Goal: Task Accomplishment & Management: Complete application form

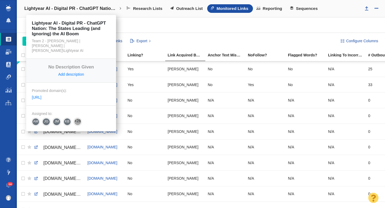
click at [55, 6] on h4 "Lightyear AI - Digital PR - ChatGPT Nation: The States Leading (and Ignoring) t…" at bounding box center [71, 8] width 94 height 5
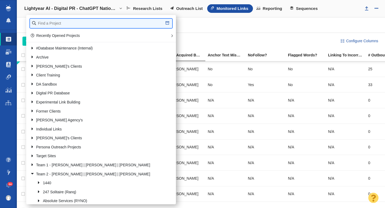
click at [56, 21] on input "text" at bounding box center [101, 23] width 142 height 9
type input "octane"
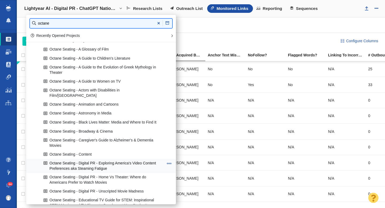
scroll to position [45, 0]
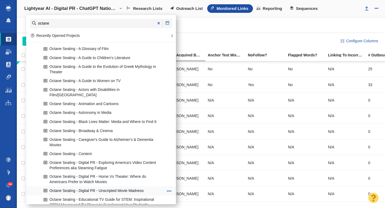
click at [103, 187] on link "Octane Seating - Digital PR - Unscripted Movie Madness" at bounding box center [103, 191] width 123 height 8
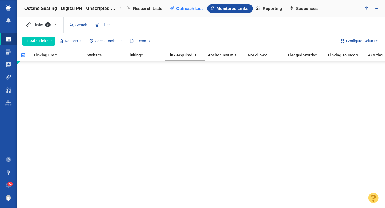
click at [180, 6] on span "Outreach List" at bounding box center [189, 8] width 26 height 5
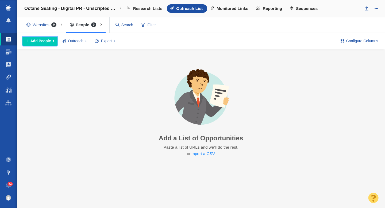
click at [48, 42] on span "Add People" at bounding box center [40, 41] width 21 height 6
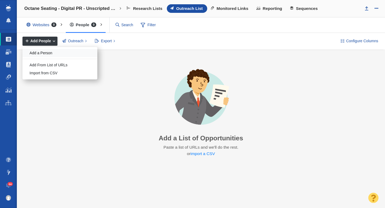
click at [48, 54] on div "Add a Person" at bounding box center [59, 53] width 75 height 8
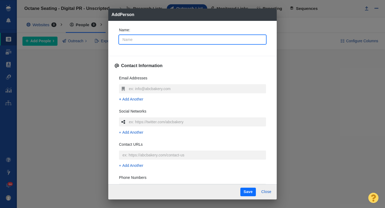
click at [145, 40] on input "Name :" at bounding box center [192, 39] width 147 height 9
type input "T"
type textarea "x"
type input "To"
type textarea "x"
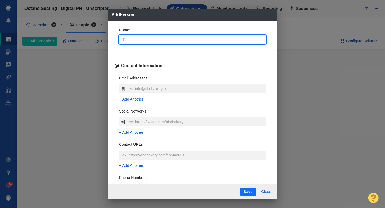
type input "[PERSON_NAME]"
type textarea "x"
type input "Tomm"
type textarea "x"
type input "[PERSON_NAME]"
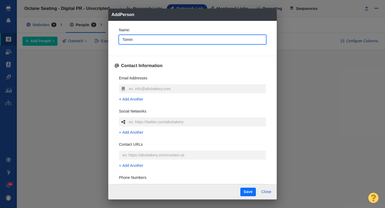
type textarea "x"
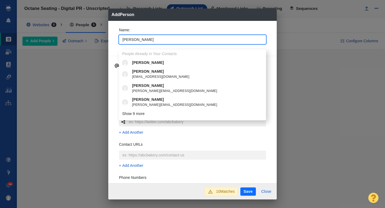
type input "[PERSON_NAME]"
click at [113, 43] on div "Name : [PERSON_NAME] People Already in Your Contacts [PERSON_NAME] [PERSON_NAME…" at bounding box center [192, 102] width 168 height 163
type textarea "x"
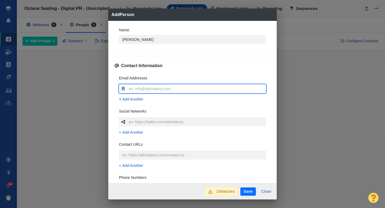
click at [135, 90] on input "text" at bounding box center [197, 88] width 138 height 9
type input "[PERSON_NAME][EMAIL_ADDRESS][PERSON_NAME][DOMAIN_NAME]"
type textarea "x"
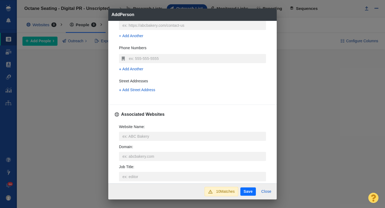
scroll to position [132, 0]
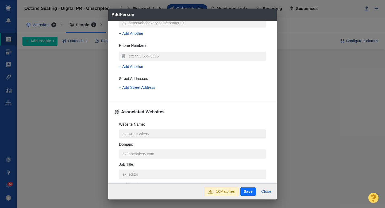
type input "[PERSON_NAME][EMAIL_ADDRESS][PERSON_NAME][DOMAIN_NAME]"
click at [126, 135] on input "Website Name :" at bounding box center [192, 133] width 147 height 9
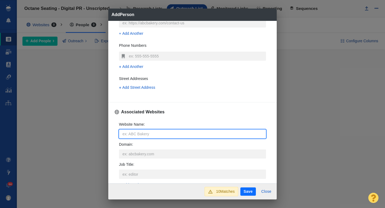
type input "g"
type textarea "x"
type input "ge"
type textarea "x"
type input "gee"
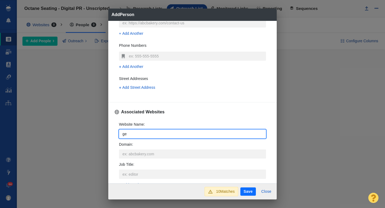
type textarea "x"
type input "geek"
type textarea "x"
type input "geekt"
type textarea "x"
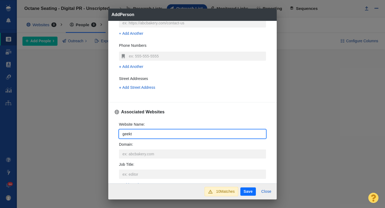
type input "geekty"
type textarea "x"
type input "geektyr"
type textarea "x"
type input "geektyra"
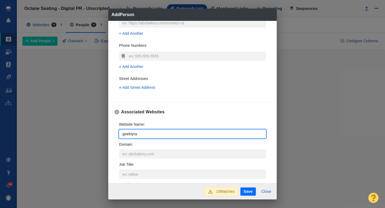
type textarea "x"
type input "geektyrant"
type textarea "x"
type input "geektyrant."
type textarea "x"
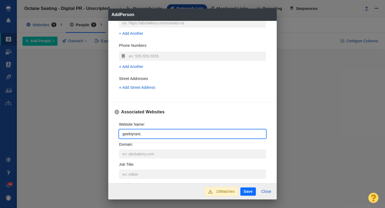
type input "geektyrant.c"
type textarea "x"
type input "[DOMAIN_NAME]"
type textarea "x"
type input "[DOMAIN_NAME]"
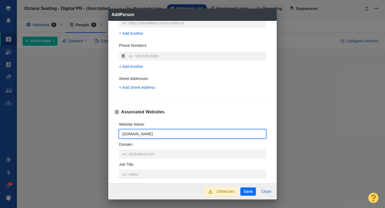
type textarea "x"
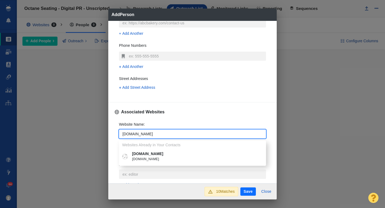
type input "[DOMAIN_NAME]"
click at [139, 155] on p "[DOMAIN_NAME]" at bounding box center [196, 154] width 129 height 6
type textarea "x"
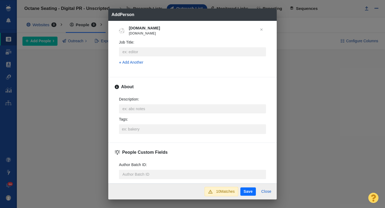
scroll to position [235, 0]
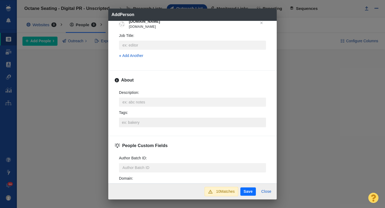
click at [135, 124] on input "Tags :" at bounding box center [193, 123] width 144 height 10
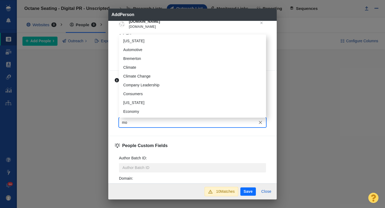
type input "mov"
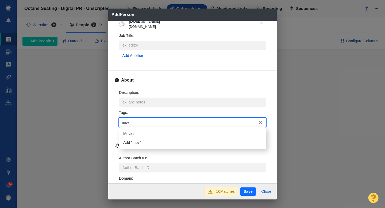
click at [139, 136] on li "Movies" at bounding box center [192, 133] width 147 height 9
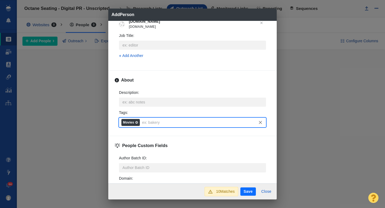
click at [250, 191] on button "Save" at bounding box center [248, 191] width 16 height 9
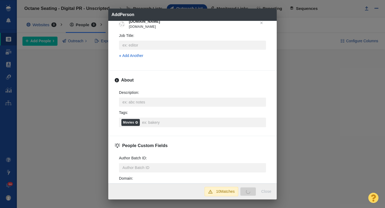
type textarea "x"
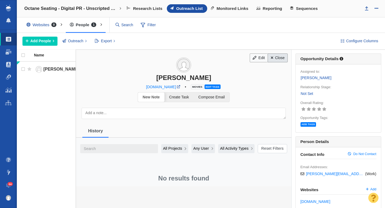
click at [276, 60] on link "Close" at bounding box center [278, 57] width 20 height 9
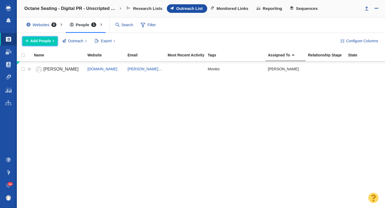
click at [43, 44] on span "Add People" at bounding box center [40, 41] width 21 height 6
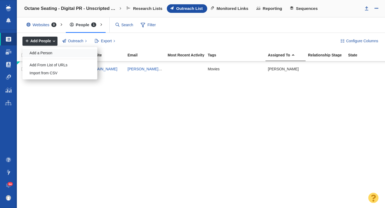
click at [46, 53] on div "Add a Person" at bounding box center [59, 53] width 75 height 8
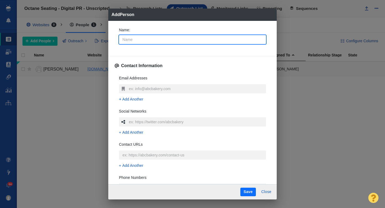
type input "N"
type textarea "x"
type input "No"
type textarea "x"
type input "No"
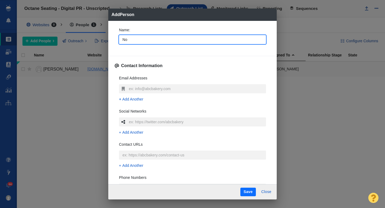
type textarea "x"
type input "No F"
type textarea "x"
type input "No Fi"
type textarea "x"
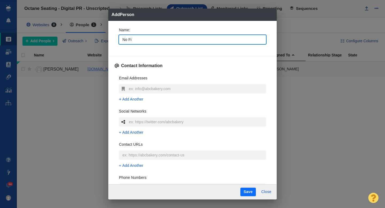
type input "No Fil"
type textarea "x"
type input "No Film"
type textarea "x"
type input "No Film"
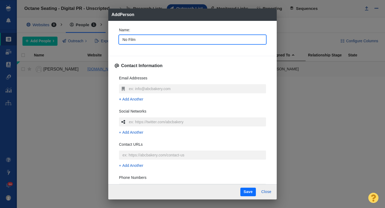
type textarea "x"
type input "No Film S"
type textarea "x"
type input "No Film Sc"
type textarea "x"
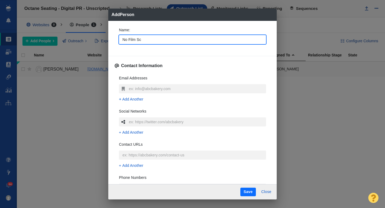
type input "No Film Sch"
type textarea "x"
type input "No Film Scho"
type textarea "x"
type input "No Film Schoo"
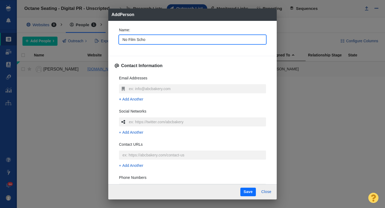
type textarea "x"
type input "No Film School"
type textarea "x"
type input "No Film School"
type textarea "x"
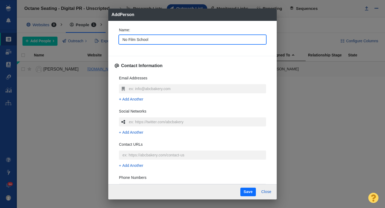
type input "No Film School t"
type textarea "x"
type input "No Film School te"
type textarea "x"
type input "No Film School team"
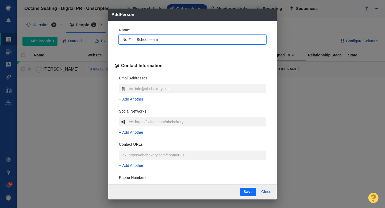
type textarea "x"
type input "No Film School team"
type textarea "x"
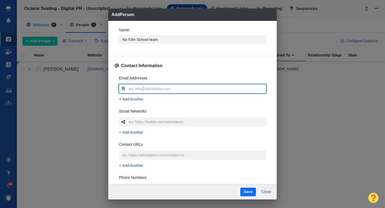
click at [144, 88] on input "text" at bounding box center [197, 88] width 138 height 9
type input "e"
type textarea "x"
type input "ed"
type textarea "x"
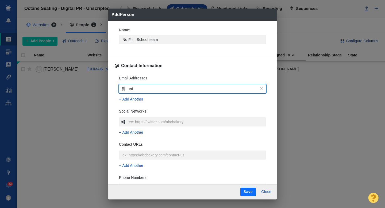
type input "edi"
type textarea "x"
type input "edit"
type textarea "x"
type input "edito"
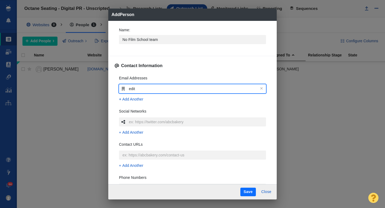
type textarea "x"
type input "editor"
type textarea "x"
type input "editor@"
type textarea "x"
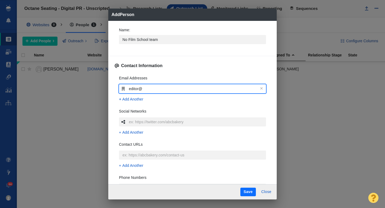
type input "editor@n"
type textarea "x"
type input "editor@no"
type textarea "x"
type input "editor@nof"
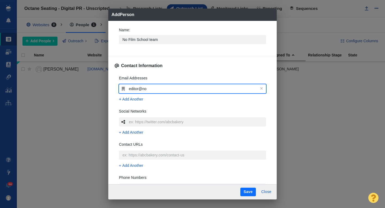
type textarea "x"
type input "editor@[PERSON_NAME]"
type textarea "x"
type input "editor@nofil"
type textarea "x"
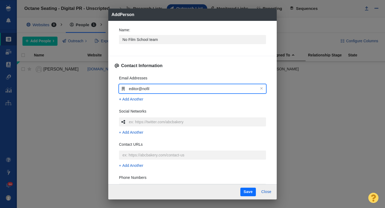
type input "editor@nofilm"
type textarea "x"
type input "editor@nofilms"
type textarea "x"
type input "editor@nofilmsc"
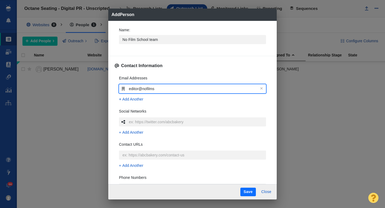
type textarea "x"
type input "editor@nofilmsch"
type textarea "x"
type input "editor@nofilmscho"
type textarea "x"
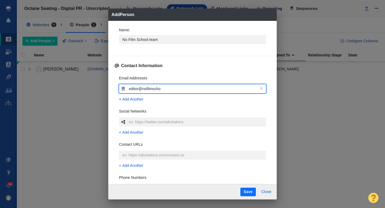
type input "editor@nofilmschoo"
type textarea "x"
type input "editor@nofilmschool"
type textarea "x"
type input "editor@nofilmschool."
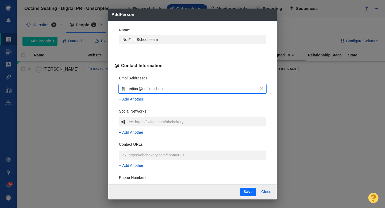
type textarea "x"
type input "editor@nofilmschool.c"
type textarea "x"
type input "[EMAIL_ADDRESS][DOMAIN_NAME]"
type textarea "x"
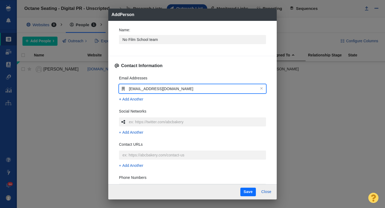
type input "[EMAIL_ADDRESS][DOMAIN_NAME]"
type textarea "x"
type input "[EMAIL_ADDRESS][DOMAIN_NAME]"
click at [111, 88] on div "Name : No Film School team Contact Information Email Addresses [EMAIL_ADDRESS][…" at bounding box center [192, 102] width 168 height 163
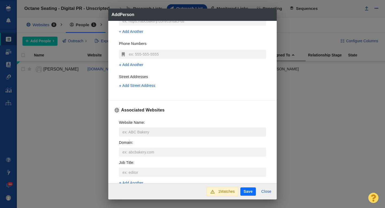
scroll to position [135, 0]
click at [132, 130] on input "Website Name :" at bounding box center [192, 130] width 147 height 9
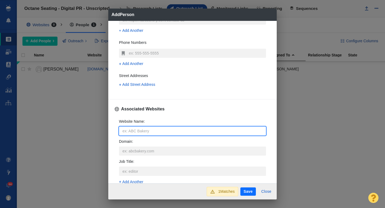
type input "n"
type textarea "x"
type input "no"
type textarea "x"
type input "nof"
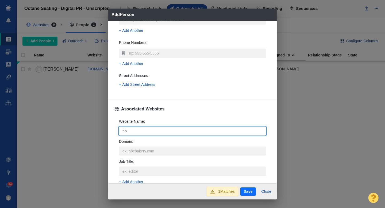
type textarea "x"
type input "[PERSON_NAME]"
type textarea "x"
type input "nofil"
type textarea "x"
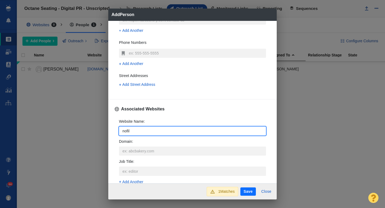
type input "nofilm"
type textarea "x"
type input "nofilms"
type textarea "x"
type input "nofilmsch"
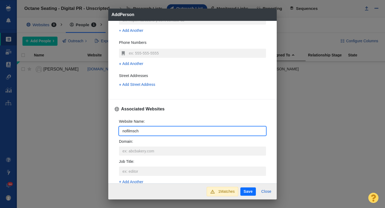
type textarea "x"
type input "nofilmscho"
type textarea "x"
type input "nofilmschoo"
type textarea "x"
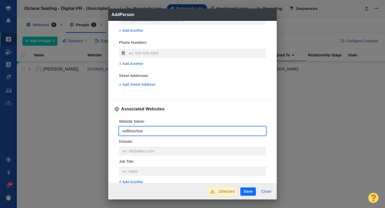
type input "nofilmschool"
type textarea "x"
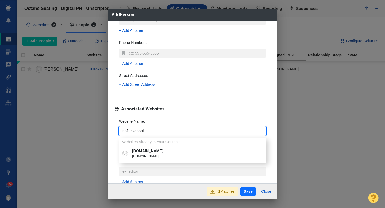
type input "nofilmschool"
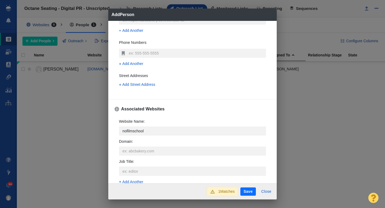
click at [148, 153] on p "[DOMAIN_NAME]" at bounding box center [196, 151] width 129 height 6
type textarea "x"
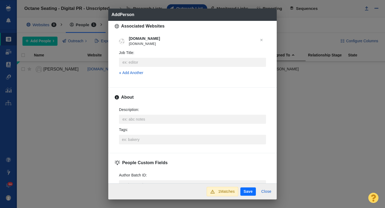
scroll to position [221, 0]
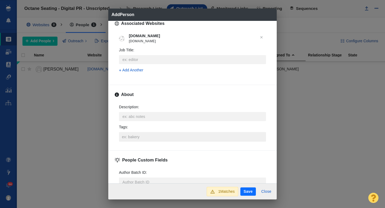
click at [135, 140] on input "Tags :" at bounding box center [193, 137] width 144 height 10
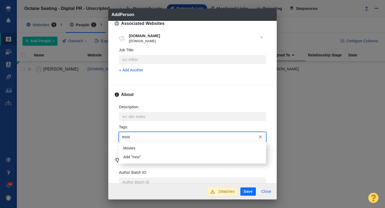
type input "movie"
click at [135, 149] on li "Movies" at bounding box center [192, 148] width 147 height 9
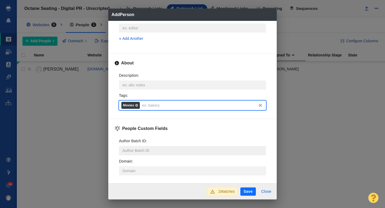
scroll to position [262, 0]
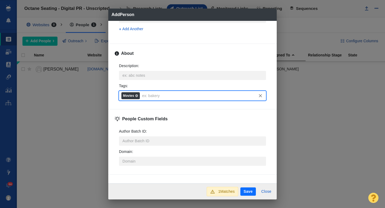
click at [250, 192] on button "Save" at bounding box center [248, 191] width 16 height 9
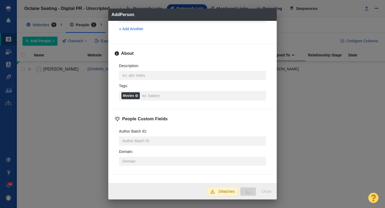
type textarea "x"
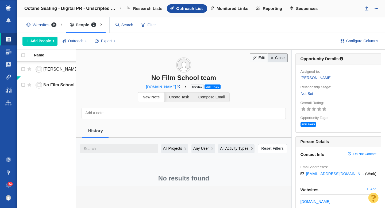
click at [280, 59] on link "Close" at bounding box center [278, 57] width 20 height 9
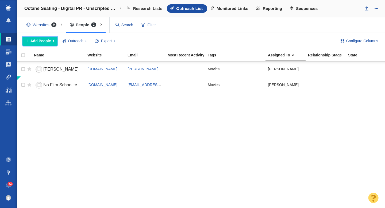
click at [44, 44] on button "Add People" at bounding box center [39, 41] width 35 height 9
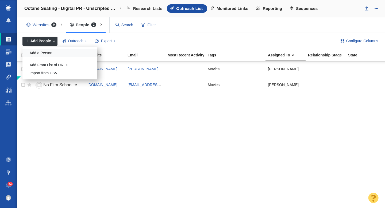
click at [50, 54] on div "Add a Person" at bounding box center [59, 53] width 75 height 8
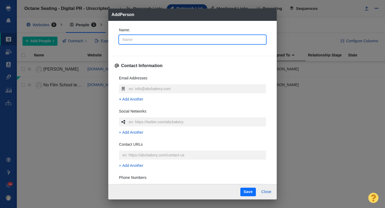
type input "J"
type textarea "x"
type input "[PERSON_NAME]"
type textarea "x"
type input "Jaso"
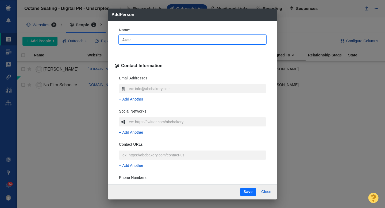
type textarea "x"
type input "[PERSON_NAME]"
type textarea "x"
type input "[PERSON_NAME]"
type textarea "x"
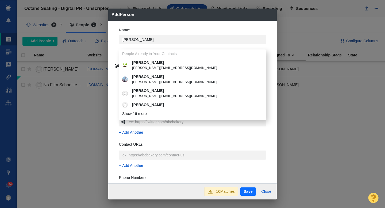
click at [115, 41] on div "Name : [PERSON_NAME] People Already in Your Contacts [PERSON_NAME] [PERSON_NAME…" at bounding box center [193, 37] width 156 height 29
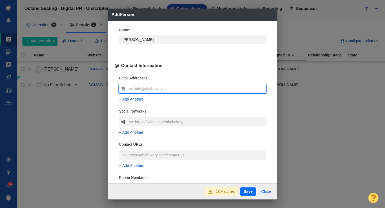
click at [143, 88] on input "text" at bounding box center [197, 88] width 138 height 9
type input "[PERSON_NAME][EMAIL_ADDRESS][DOMAIN_NAME]"
type textarea "x"
type input "[PERSON_NAME][EMAIL_ADDRESS][DOMAIN_NAME]"
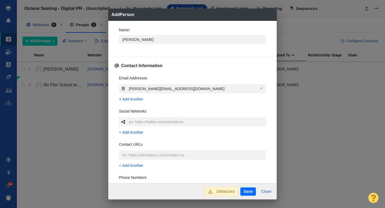
click at [114, 92] on div "Name : [PERSON_NAME] Contact Information Email Addresses [PERSON_NAME][EMAIL_AD…" at bounding box center [192, 102] width 168 height 163
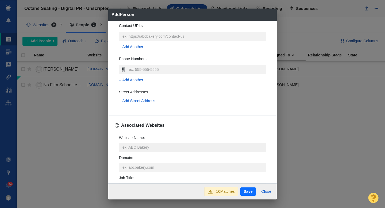
scroll to position [121, 0]
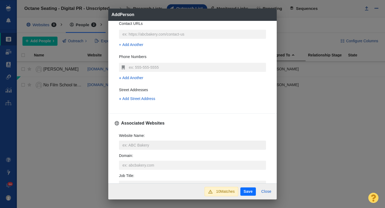
click at [141, 145] on input "Website Name :" at bounding box center [192, 145] width 147 height 9
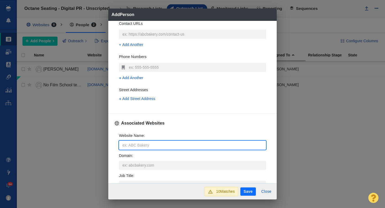
type input "n"
type textarea "x"
type input "no"
type textarea "x"
type input "nof"
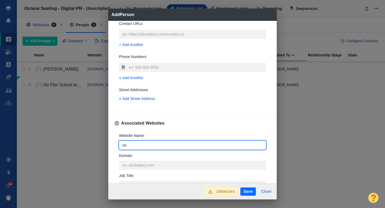
type textarea "x"
type input "[PERSON_NAME]"
type textarea "x"
type input "nofil"
type textarea "x"
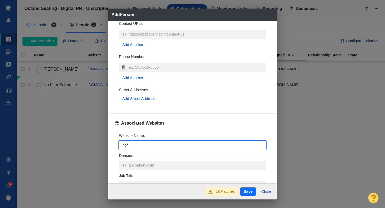
type input "nofilm"
type textarea "x"
type input "nofilms"
type textarea "x"
type input "nofilmsc"
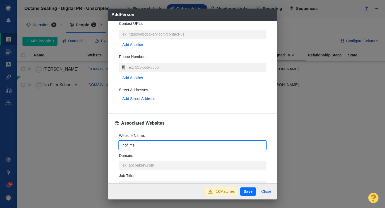
type textarea "x"
type input "nofilmsch"
type textarea "x"
type input "nofilmscho"
type textarea "x"
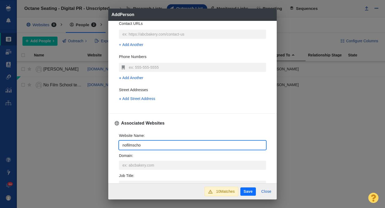
type input "nofilmschoo"
type textarea "x"
type input "nofilmschool"
type textarea "x"
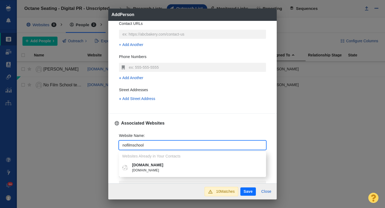
type input "nofilmschool"
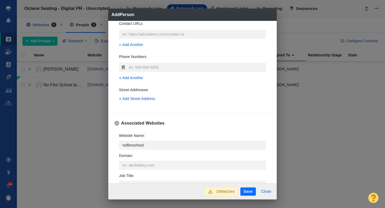
click at [143, 161] on li "[DOMAIN_NAME] [DOMAIN_NAME]" at bounding box center [192, 168] width 147 height 14
type textarea "x"
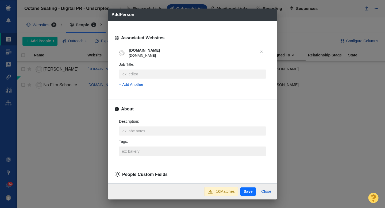
scroll to position [207, 0]
click at [138, 153] on input "Tags :" at bounding box center [193, 151] width 144 height 10
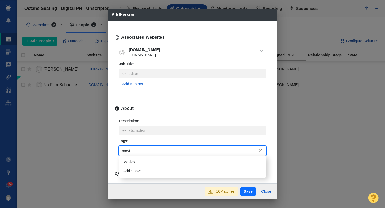
type input "movie"
click at [136, 162] on li "Movies" at bounding box center [192, 162] width 147 height 9
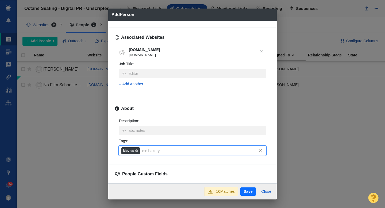
click at [246, 191] on button "Save" at bounding box center [248, 191] width 16 height 9
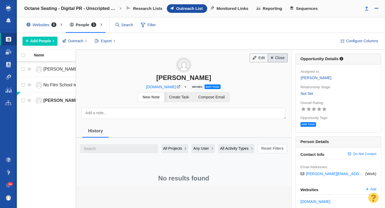
click at [280, 60] on link "Close" at bounding box center [278, 57] width 20 height 9
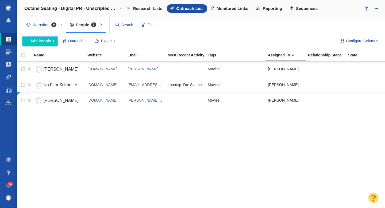
click at [48, 43] on span "Add People" at bounding box center [40, 41] width 21 height 6
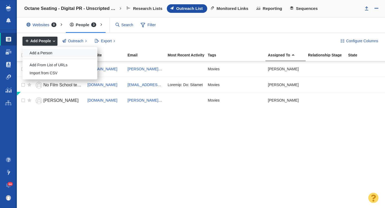
click at [51, 53] on div "Add a Person" at bounding box center [59, 53] width 75 height 8
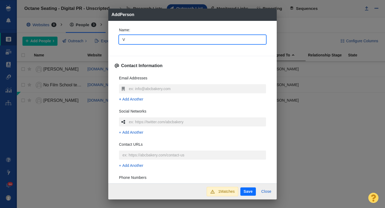
click at [114, 48] on div "Name : V Contact Information Email Addresses Add Another Social Networks Add An…" at bounding box center [192, 102] width 168 height 163
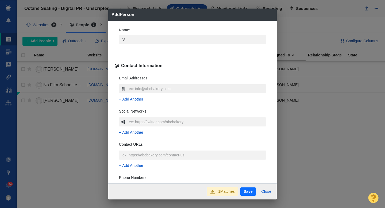
click at [139, 88] on input "text" at bounding box center [197, 88] width 138 height 9
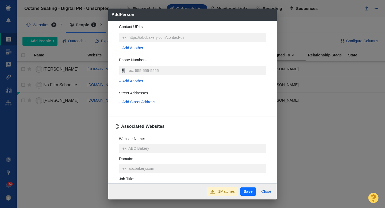
scroll to position [130, 0]
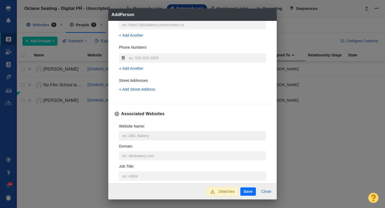
click at [136, 135] on input "Website Name :" at bounding box center [192, 135] width 147 height 9
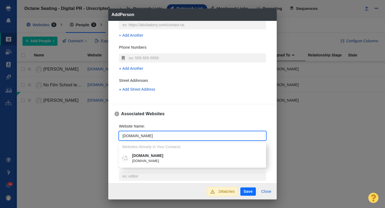
click at [145, 154] on p "[DOMAIN_NAME]" at bounding box center [196, 156] width 129 height 6
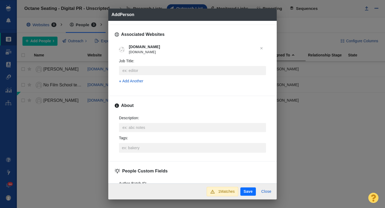
scroll to position [225, 0]
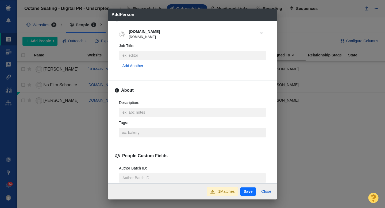
click at [135, 136] on input "Tags :" at bounding box center [193, 133] width 144 height 10
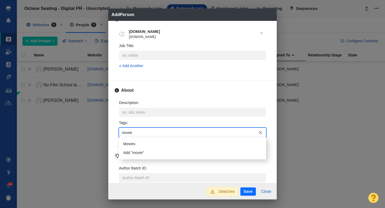
click at [136, 141] on li "Movies" at bounding box center [192, 144] width 147 height 9
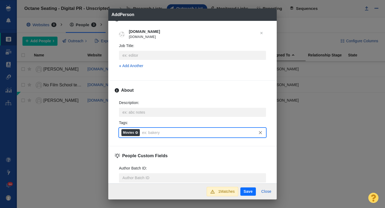
click at [246, 192] on button "Save" at bounding box center [248, 191] width 16 height 9
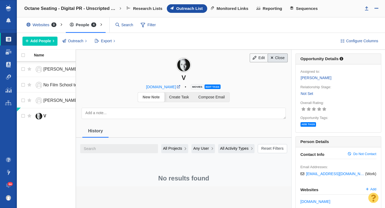
click at [279, 59] on link "Close" at bounding box center [278, 57] width 20 height 9
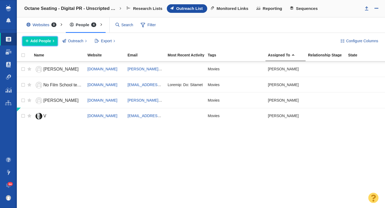
click at [41, 43] on span "Add People" at bounding box center [40, 41] width 21 height 6
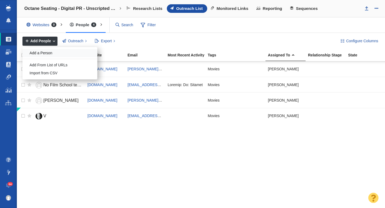
click at [55, 53] on div "Add a Person" at bounding box center [59, 53] width 75 height 8
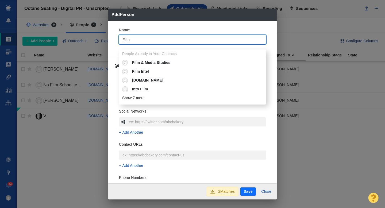
click at [115, 92] on div "Email Addresses Add Another Social Networks Add Another Contact URLs Add Anothe…" at bounding box center [193, 150] width 156 height 159
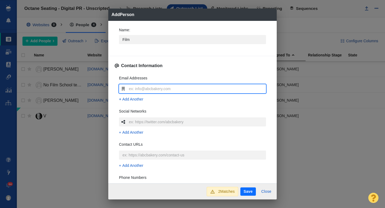
click at [143, 91] on input "text" at bounding box center [197, 88] width 138 height 9
paste input "m"
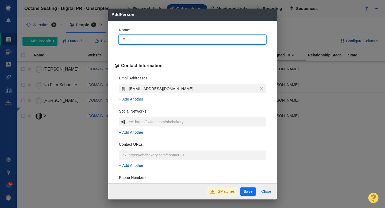
click at [134, 40] on input "Film" at bounding box center [192, 39] width 147 height 9
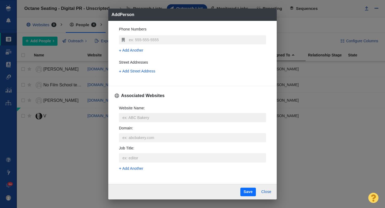
scroll to position [150, 0]
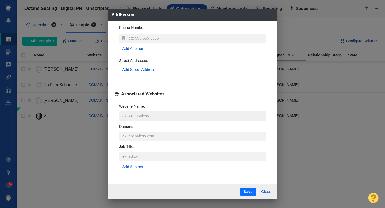
click at [141, 115] on input "Website Name :" at bounding box center [192, 115] width 147 height 9
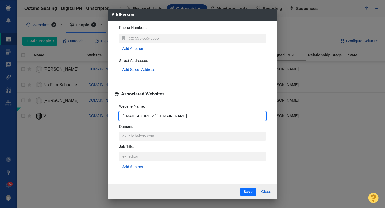
drag, startPoint x: 131, startPoint y: 117, endPoint x: 122, endPoint y: 115, distance: 8.7
click at [122, 117] on input "[EMAIL_ADDRESS][DOMAIN_NAME]" at bounding box center [192, 115] width 147 height 9
click at [115, 122] on div "Website Name : [DOMAIN_NAME] Domain : Job Title : Add Another" at bounding box center [193, 138] width 156 height 78
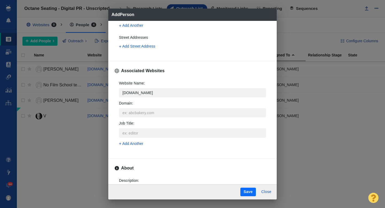
scroll to position [187, 0]
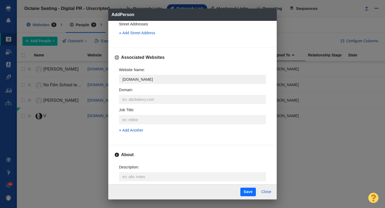
click at [168, 80] on input "[DOMAIN_NAME]" at bounding box center [192, 79] width 147 height 9
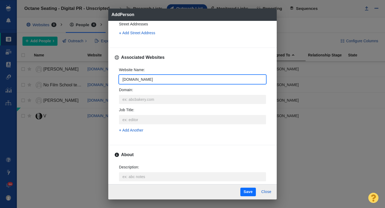
click at [116, 105] on div "Website Name : [DOMAIN_NAME] Domain : Job Title : Add Another" at bounding box center [193, 102] width 156 height 78
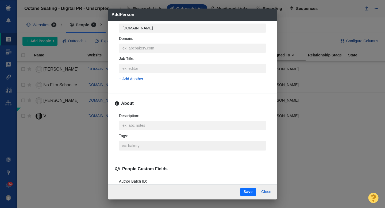
scroll to position [240, 0]
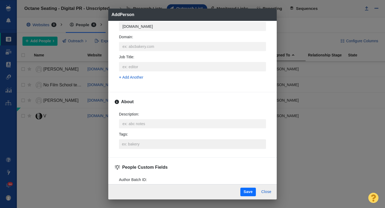
click at [127, 145] on input "Tags :" at bounding box center [193, 144] width 144 height 10
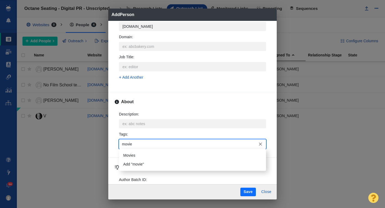
click at [137, 156] on li "Movies" at bounding box center [192, 155] width 147 height 9
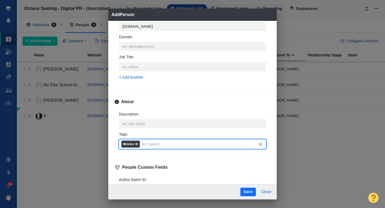
click at [251, 191] on button "Save" at bounding box center [248, 192] width 16 height 9
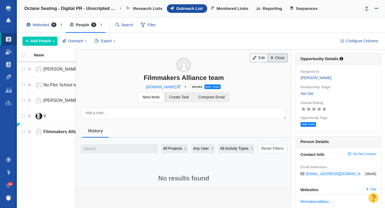
click at [281, 58] on link "Close" at bounding box center [278, 57] width 20 height 9
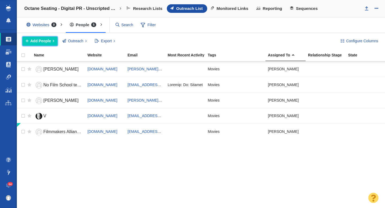
click at [41, 44] on button "Add People" at bounding box center [39, 41] width 35 height 9
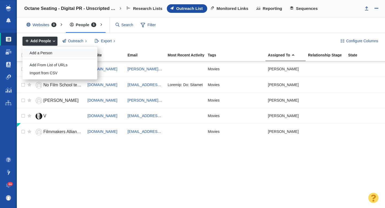
click at [45, 53] on div "Add a Person" at bounding box center [59, 53] width 75 height 8
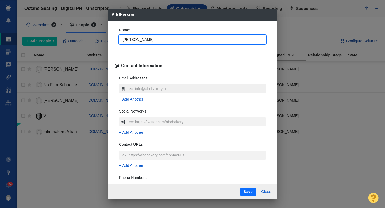
click at [138, 88] on input "text" at bounding box center [197, 88] width 138 height 9
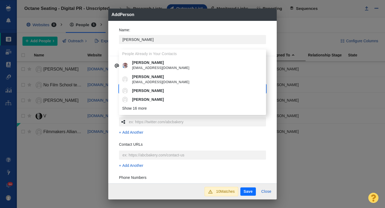
click at [114, 49] on div "Name : [PERSON_NAME] People Already in Your Contacts [PERSON_NAME] [PERSON_NAME…" at bounding box center [192, 102] width 168 height 163
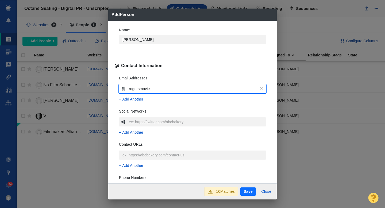
click at [154, 88] on input "rogersmovie" at bounding box center [197, 88] width 138 height 9
click at [113, 83] on div "Name : [PERSON_NAME] Contact Information Email Addresses [DOMAIN_NAME] Add Anot…" at bounding box center [192, 102] width 168 height 163
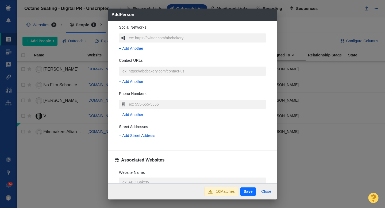
scroll to position [98, 0]
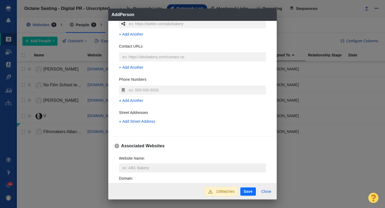
click at [136, 165] on input "Website Name :" at bounding box center [192, 167] width 147 height 9
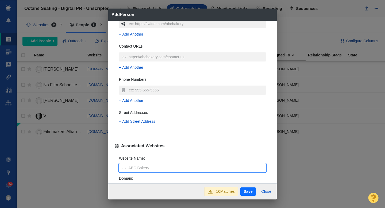
scroll to position [28, 0]
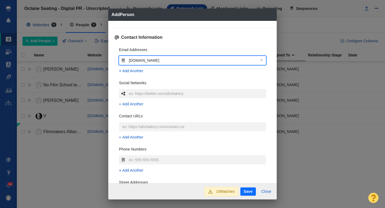
click at [144, 59] on input "[DOMAIN_NAME]" at bounding box center [197, 60] width 138 height 9
click at [112, 79] on div "Name : [PERSON_NAME] Contact Information Email Addresses [EMAIL_ADDRESS][DOMAIN…" at bounding box center [192, 102] width 168 height 163
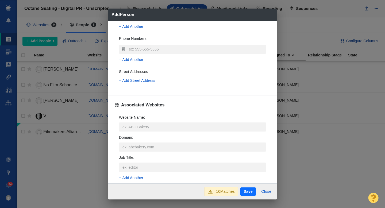
scroll to position [155, 0]
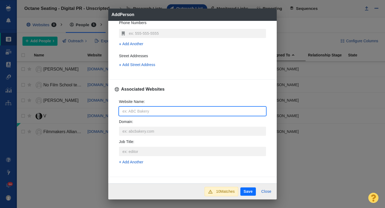
click at [135, 109] on input "Website Name :" at bounding box center [192, 111] width 147 height 9
click at [113, 113] on div "Name : [PERSON_NAME] Contact Information Email Addresses [EMAIL_ADDRESS][DOMAIN…" at bounding box center [192, 102] width 168 height 163
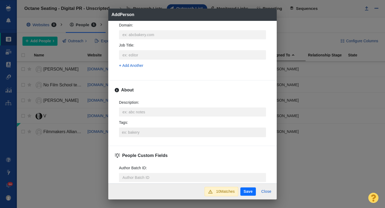
scroll to position [253, 0]
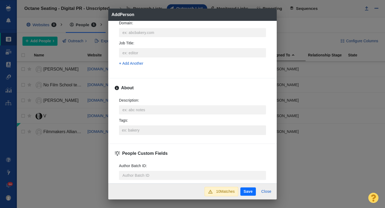
click at [127, 129] on input "Tags :" at bounding box center [193, 130] width 144 height 10
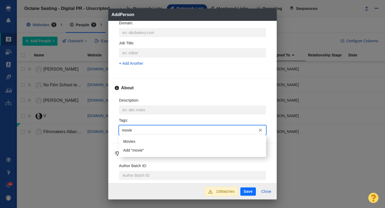
click at [133, 143] on li "Movies" at bounding box center [192, 141] width 147 height 9
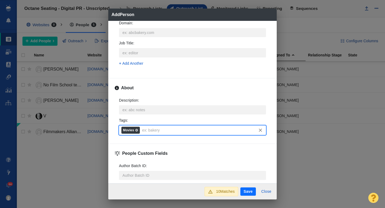
click at [247, 191] on button "Save" at bounding box center [248, 191] width 16 height 9
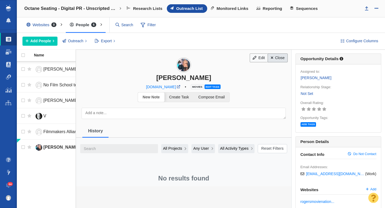
click at [275, 58] on link "Close" at bounding box center [278, 57] width 20 height 9
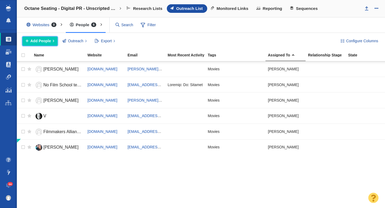
click at [46, 42] on span "Add People" at bounding box center [40, 41] width 21 height 6
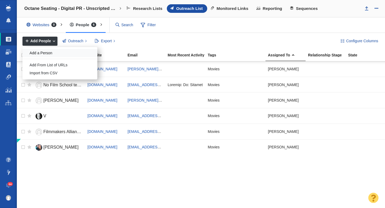
click at [50, 50] on div "Add a Person" at bounding box center [59, 53] width 75 height 8
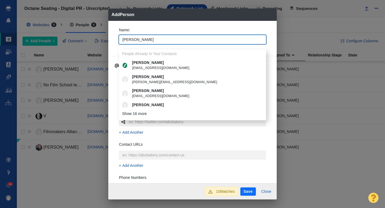
click at [115, 41] on div "Name : [PERSON_NAME] People Already in Your Contacts [PERSON_NAME] [EMAIL_ADDRE…" at bounding box center [193, 37] width 156 height 29
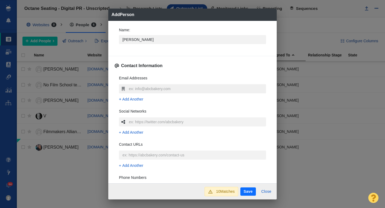
click at [132, 87] on input "text" at bounding box center [197, 88] width 138 height 9
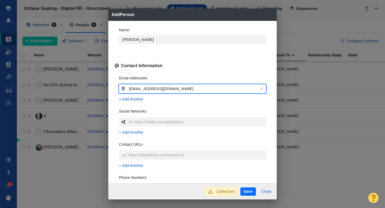
click at [116, 94] on div "Email Addresses [EMAIL_ADDRESS][DOMAIN_NAME] Add Another Social Networks Add An…" at bounding box center [193, 150] width 156 height 159
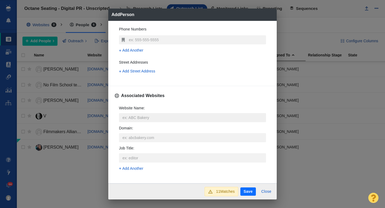
scroll to position [149, 0]
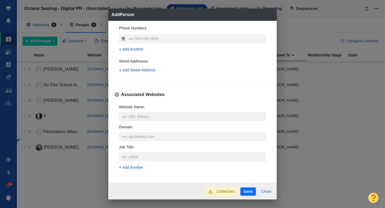
click at [132, 118] on input "Website Name :" at bounding box center [192, 116] width 147 height 9
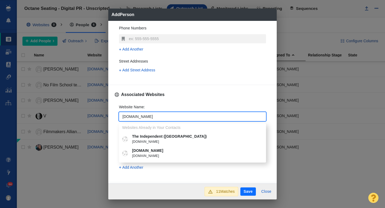
click at [154, 152] on p "[DOMAIN_NAME]" at bounding box center [196, 151] width 129 height 6
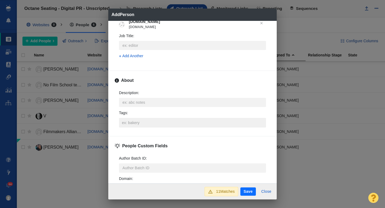
scroll to position [237, 0]
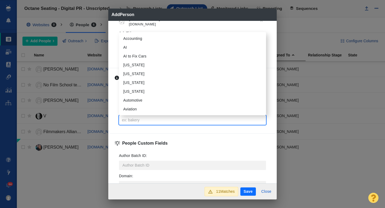
click at [138, 121] on input "Tags :" at bounding box center [193, 120] width 144 height 10
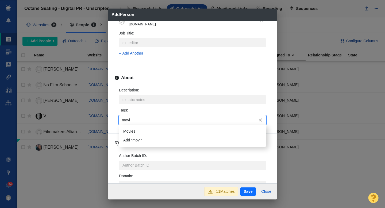
click at [139, 128] on li "Movies" at bounding box center [192, 131] width 147 height 9
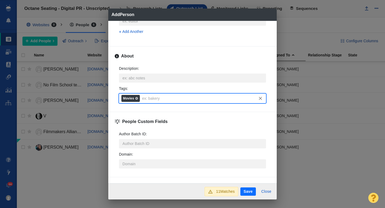
scroll to position [264, 0]
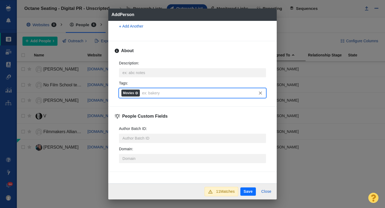
click at [244, 193] on button "Save" at bounding box center [248, 191] width 16 height 9
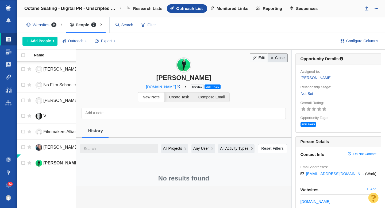
click at [274, 60] on link "Close" at bounding box center [278, 57] width 20 height 9
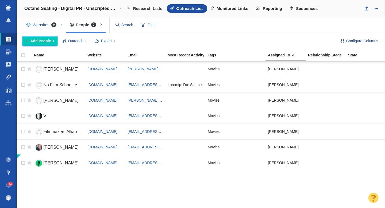
click at [41, 41] on span "Add People" at bounding box center [40, 41] width 21 height 6
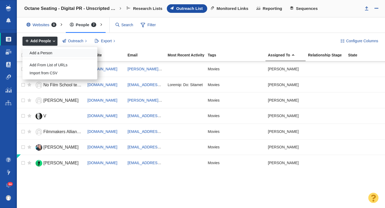
click at [44, 54] on div "Add a Person" at bounding box center [59, 53] width 75 height 8
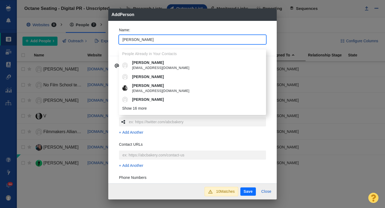
click at [113, 45] on div "Name : [PERSON_NAME] People Already in Your Contacts [PERSON_NAME] [EMAIL_ADDRE…" at bounding box center [192, 102] width 168 height 163
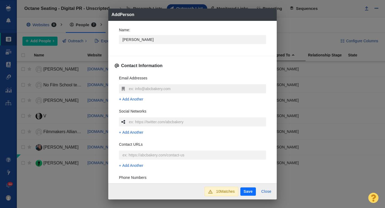
click at [138, 85] on input "text" at bounding box center [197, 88] width 138 height 9
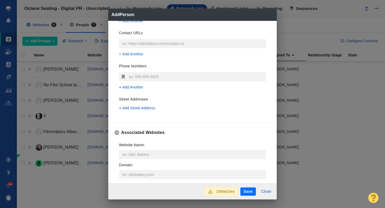
scroll to position [114, 0]
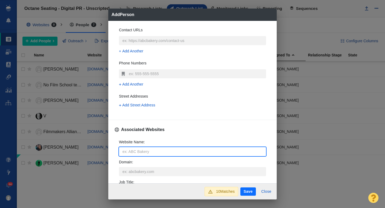
click at [131, 151] on input "Website Name :" at bounding box center [192, 151] width 147 height 9
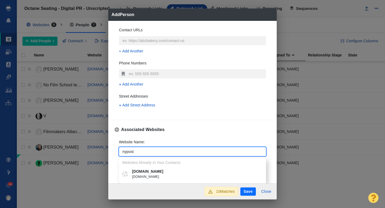
click at [143, 171] on p "[DOMAIN_NAME]" at bounding box center [196, 172] width 129 height 6
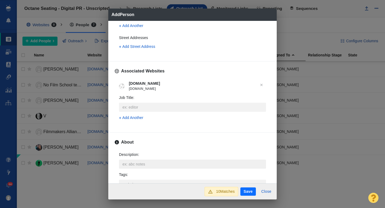
scroll to position [196, 0]
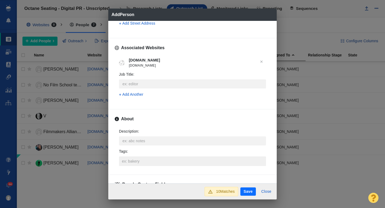
click at [134, 159] on input "Tags :" at bounding box center [193, 161] width 144 height 10
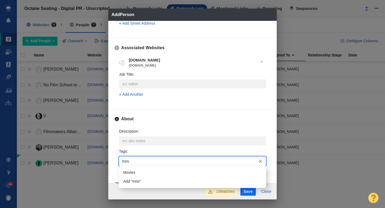
click at [134, 171] on li "Movies" at bounding box center [192, 172] width 147 height 9
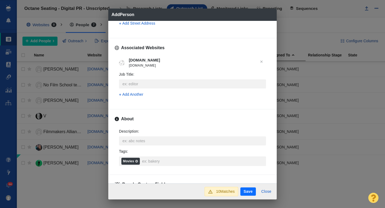
click at [246, 192] on button "Save" at bounding box center [248, 191] width 16 height 9
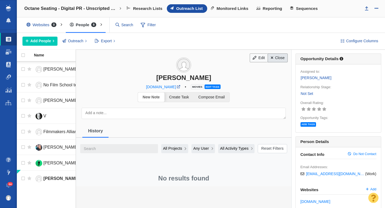
click at [275, 59] on link "Close" at bounding box center [278, 57] width 20 height 9
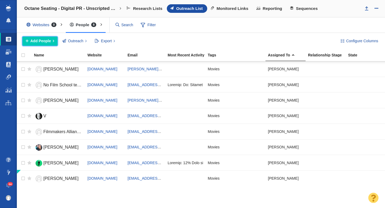
click at [38, 40] on span "Add People" at bounding box center [40, 41] width 21 height 6
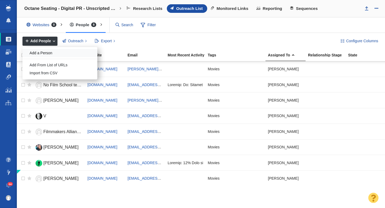
click at [50, 51] on div "Add a Person" at bounding box center [59, 53] width 75 height 8
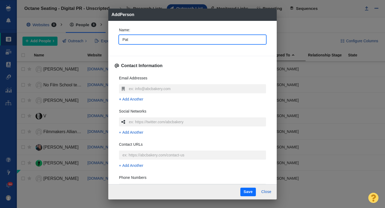
click at [115, 49] on div "Name : [PERSON_NAME]" at bounding box center [193, 37] width 156 height 29
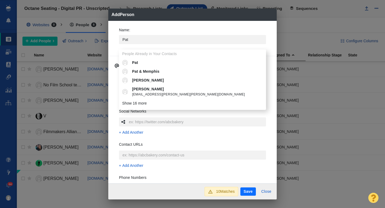
click at [115, 47] on div "Name : [PERSON_NAME] People Already in Your Contacts [PERSON_NAME] [PERSON_NAME…" at bounding box center [193, 37] width 156 height 29
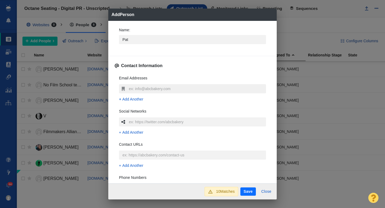
click at [133, 89] on input "text" at bounding box center [197, 88] width 138 height 9
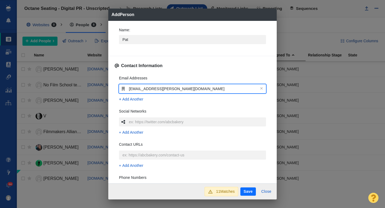
click at [113, 112] on div "Name : [PERSON_NAME] Contact Information Email Addresses [EMAIL_ADDRESS][PERSON…" at bounding box center [192, 102] width 168 height 163
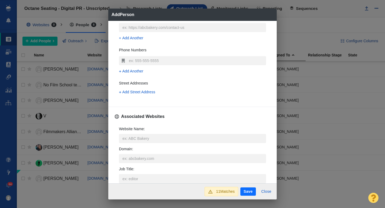
scroll to position [128, 0]
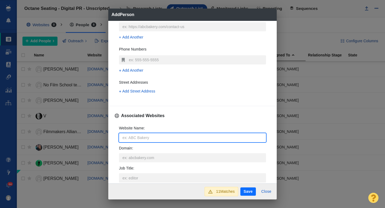
click at [134, 137] on input "Website Name :" at bounding box center [192, 137] width 147 height 9
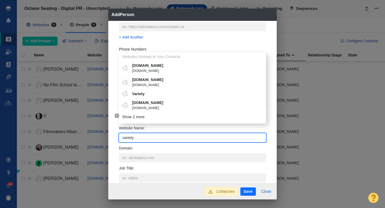
click at [159, 95] on p "Variety" at bounding box center [196, 94] width 129 height 6
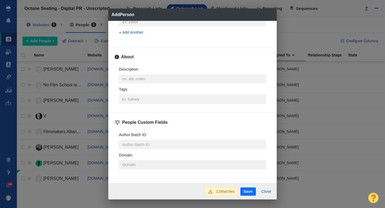
scroll to position [259, 0]
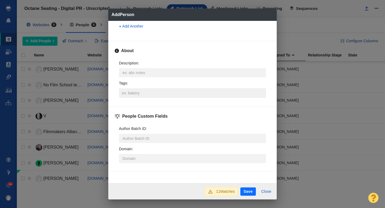
click at [130, 91] on input "Tags :" at bounding box center [193, 93] width 144 height 10
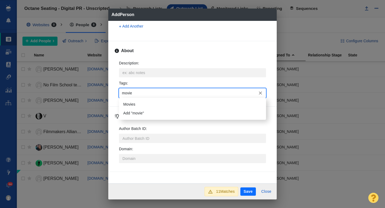
click at [134, 102] on li "Movies" at bounding box center [192, 104] width 147 height 9
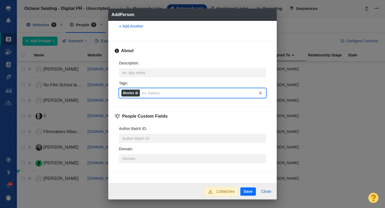
click at [248, 193] on button "Save" at bounding box center [248, 191] width 16 height 9
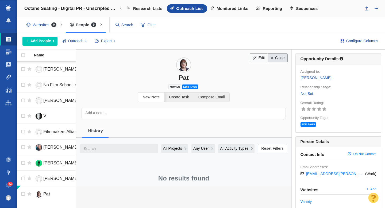
click at [281, 58] on link "Close" at bounding box center [278, 57] width 20 height 9
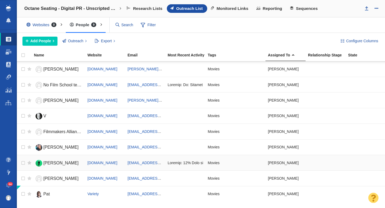
click at [61, 163] on link "[PERSON_NAME]" at bounding box center [58, 163] width 49 height 9
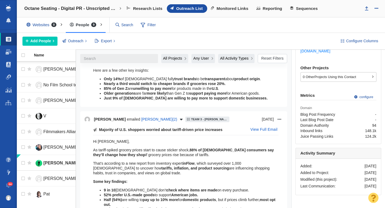
scroll to position [0, 0]
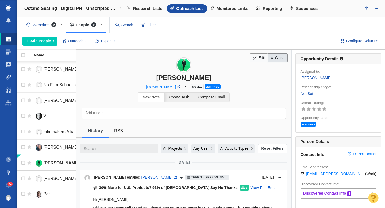
click at [280, 59] on link "Close" at bounding box center [278, 57] width 20 height 9
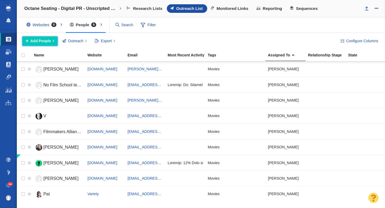
click at [38, 40] on span "Add People" at bounding box center [40, 41] width 21 height 6
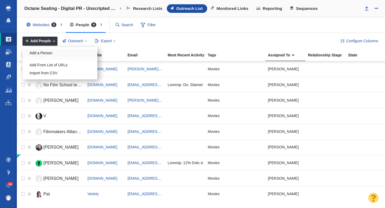
click at [48, 55] on div "Add a Person" at bounding box center [59, 53] width 75 height 8
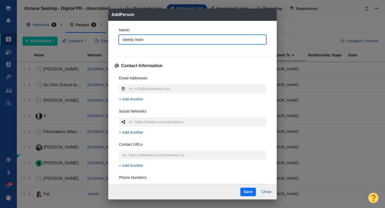
click at [114, 44] on div "Name : Variety team Contact Information Email Addresses Add Another Social Netw…" at bounding box center [192, 103] width 168 height 164
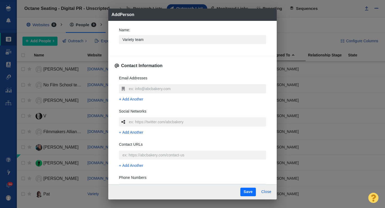
click at [132, 87] on input "text" at bounding box center [197, 88] width 138 height 9
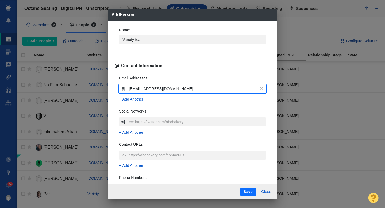
click at [113, 99] on div "Name : Variety team Contact Information Email Addresses [EMAIL_ADDRESS][DOMAIN_…" at bounding box center [192, 103] width 168 height 164
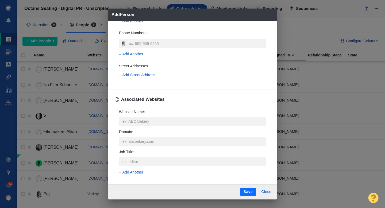
scroll to position [148, 0]
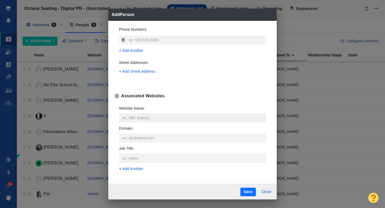
click at [130, 114] on input "Website Name :" at bounding box center [192, 117] width 147 height 9
click at [140, 74] on p "Variety" at bounding box center [196, 74] width 129 height 6
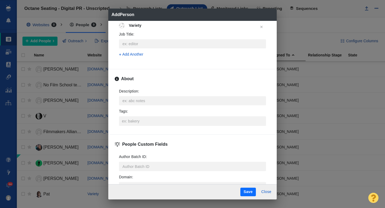
scroll to position [232, 0]
click at [132, 121] on input "Tags :" at bounding box center [193, 120] width 144 height 10
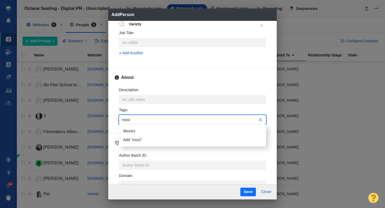
click at [134, 132] on li "Movies" at bounding box center [192, 131] width 147 height 9
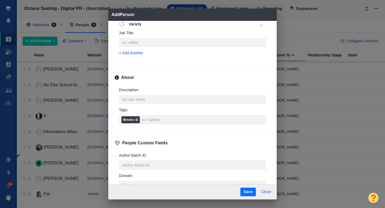
click at [244, 194] on button "Save" at bounding box center [248, 192] width 16 height 9
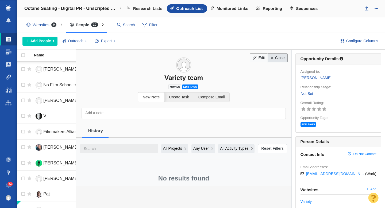
click at [280, 58] on link "Close" at bounding box center [278, 57] width 20 height 9
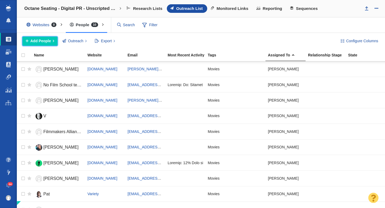
click at [38, 43] on span "Add People" at bounding box center [40, 41] width 21 height 6
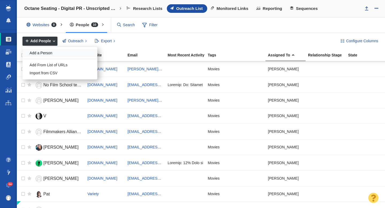
click at [44, 51] on div "Add a Person" at bounding box center [59, 53] width 75 height 8
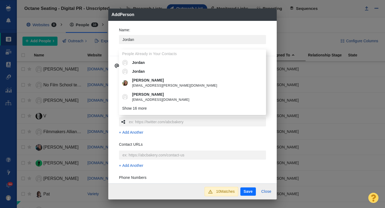
click at [113, 50] on div "Name : [PERSON_NAME] People Already in Your Contacts [PERSON_NAME][GEOGRAPHIC_D…" at bounding box center [192, 102] width 168 height 163
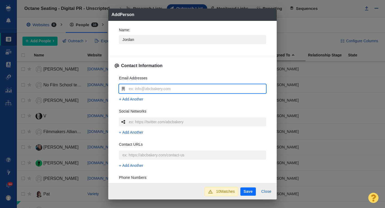
click at [141, 90] on input "text" at bounding box center [197, 88] width 138 height 9
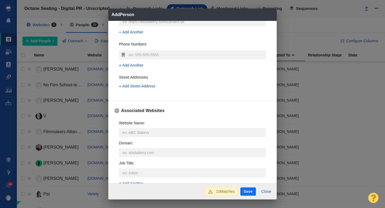
scroll to position [143, 0]
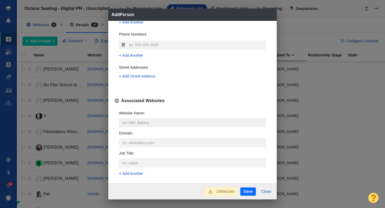
click at [132, 122] on input "Website Name :" at bounding box center [192, 122] width 147 height 9
click at [150, 77] on p "Variety" at bounding box center [196, 79] width 129 height 6
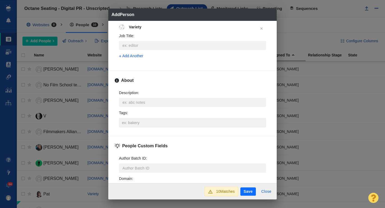
scroll to position [233, 0]
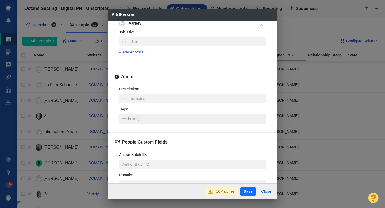
click at [139, 117] on input "Tags :" at bounding box center [193, 119] width 144 height 10
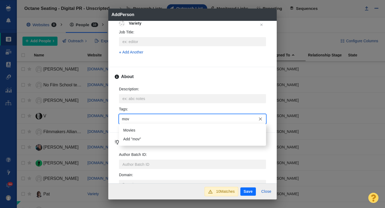
click at [138, 127] on li "Movies" at bounding box center [192, 130] width 147 height 9
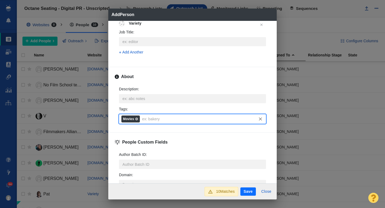
click at [244, 191] on button "Save" at bounding box center [248, 191] width 16 height 9
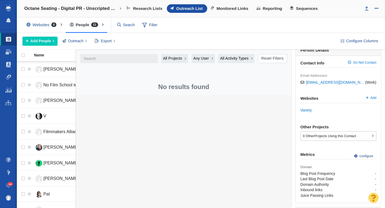
scroll to position [0, 0]
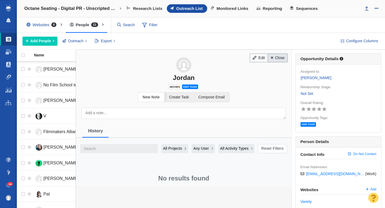
click at [278, 57] on link "Close" at bounding box center [278, 57] width 20 height 9
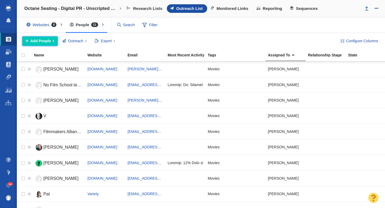
click at [44, 42] on span "Add People" at bounding box center [40, 41] width 21 height 6
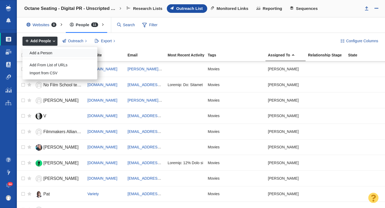
click at [46, 53] on div "Add a Person" at bounding box center [59, 53] width 75 height 8
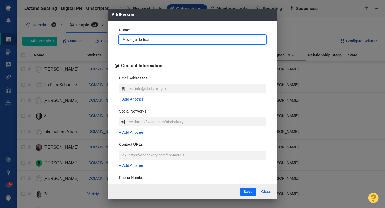
click at [116, 51] on div "Name : Movieguide team" at bounding box center [193, 37] width 156 height 29
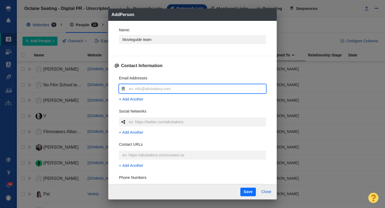
click at [133, 88] on input "text" at bounding box center [197, 88] width 138 height 9
click at [115, 94] on div "Email Addresses [EMAIL_ADDRESS][DOMAIN_NAME] Add Another Social Networks Add An…" at bounding box center [193, 150] width 156 height 159
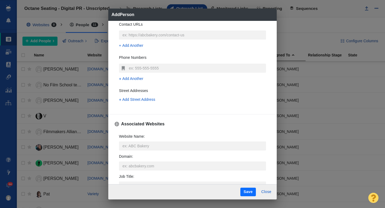
scroll to position [151, 0]
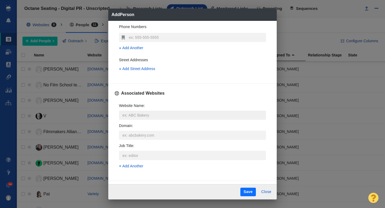
click at [131, 114] on input "Website Name :" at bounding box center [192, 115] width 147 height 9
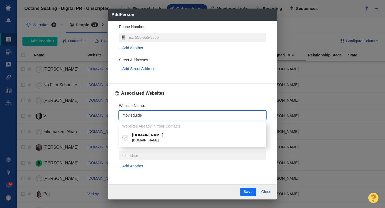
click at [147, 135] on p "[DOMAIN_NAME]" at bounding box center [196, 135] width 129 height 6
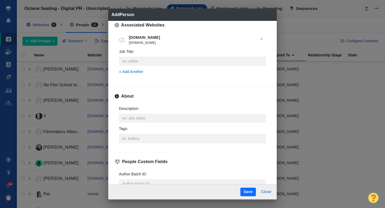
scroll to position [220, 0]
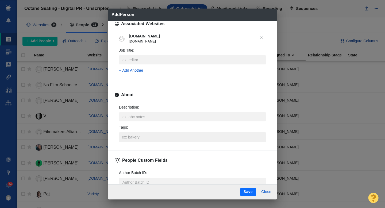
click at [141, 137] on input "Tags :" at bounding box center [193, 137] width 144 height 10
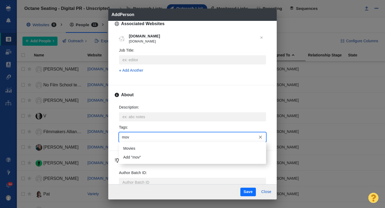
click at [136, 149] on li "Movies" at bounding box center [192, 148] width 147 height 9
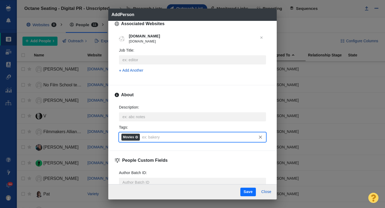
click at [248, 194] on button "Save" at bounding box center [248, 192] width 16 height 9
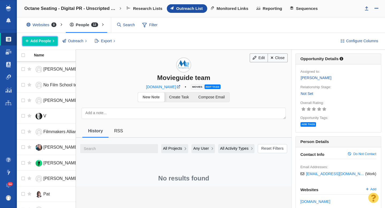
click at [46, 42] on span "Add People" at bounding box center [40, 41] width 21 height 6
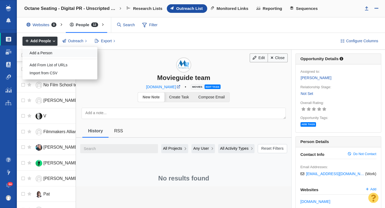
click at [48, 51] on div "Add a Person" at bounding box center [59, 53] width 75 height 8
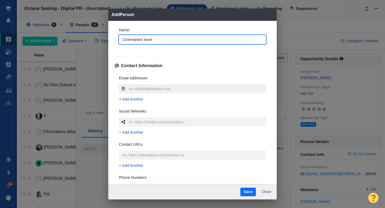
click at [152, 88] on input "text" at bounding box center [197, 88] width 138 height 9
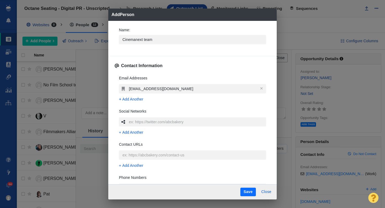
click at [112, 96] on div "Name : Cinemanext team Contact Information Email Addresses [EMAIL_ADDRESS][DOMA…" at bounding box center [192, 103] width 168 height 164
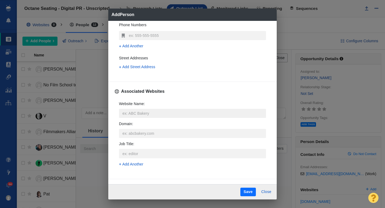
scroll to position [159, 0]
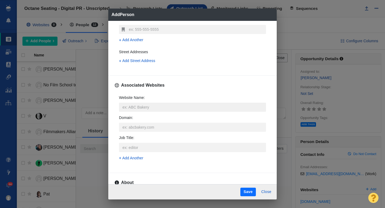
click at [137, 108] on input "Website Name :" at bounding box center [192, 107] width 147 height 9
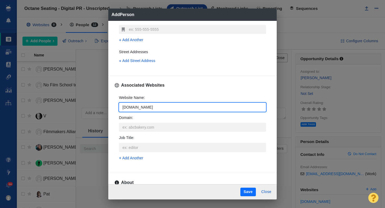
click at [114, 111] on div "Name : Cinemanext team Contact Information Email Addresses [EMAIL_ADDRESS][DOMA…" at bounding box center [192, 103] width 168 height 164
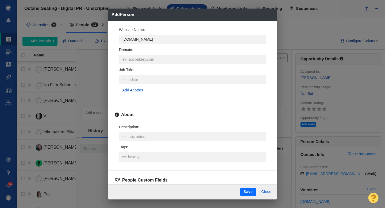
scroll to position [232, 0]
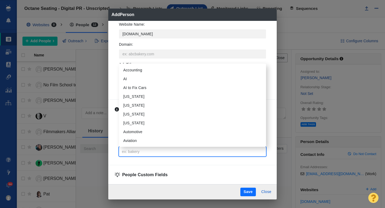
click at [131, 152] on input "Tags :" at bounding box center [193, 152] width 144 height 10
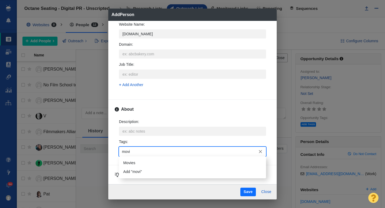
click at [133, 159] on li "Movies" at bounding box center [192, 163] width 147 height 9
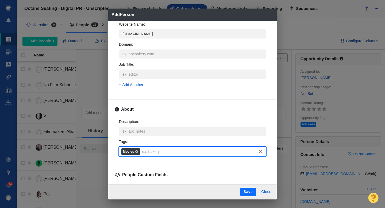
click at [245, 189] on button "Save" at bounding box center [248, 192] width 16 height 9
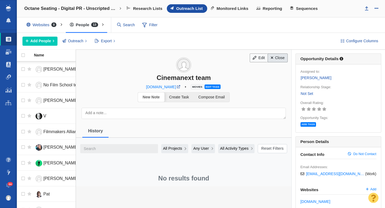
click at [277, 59] on link "Close" at bounding box center [278, 57] width 20 height 9
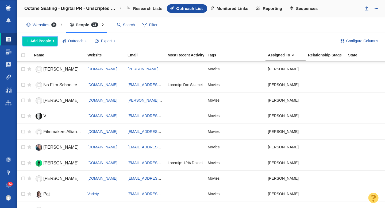
click at [40, 39] on span "Add People" at bounding box center [40, 41] width 21 height 6
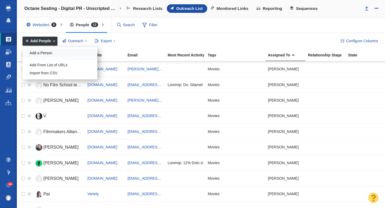
click at [41, 52] on div "Add a Person" at bounding box center [59, 53] width 75 height 8
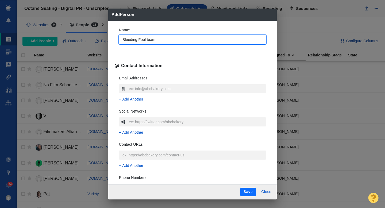
click at [113, 50] on div "Name : Bleeding Fool team Contact Information Email Addresses Add Another Socia…" at bounding box center [192, 103] width 168 height 164
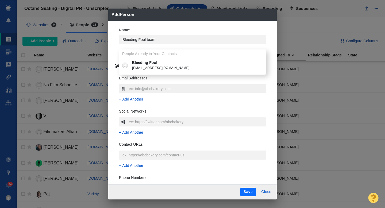
click at [132, 87] on input "text" at bounding box center [197, 88] width 138 height 9
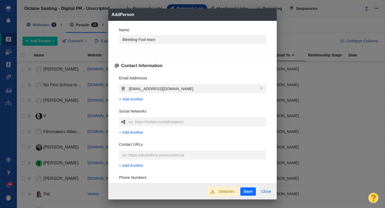
click at [113, 95] on div "Name : Bleeding Fool team Contact Information Email Addresses [EMAIL_ADDRESS][D…" at bounding box center [192, 102] width 168 height 163
click at [166, 41] on input "Bleeding Fool team" at bounding box center [192, 39] width 147 height 9
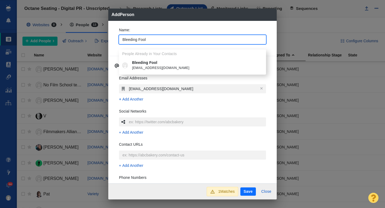
click at [164, 64] on p "Bleeding Fool" at bounding box center [196, 63] width 129 height 6
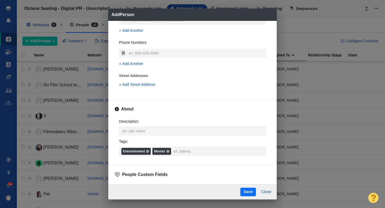
scroll to position [136, 0]
click at [147, 151] on icon at bounding box center [147, 150] width 3 height 3
click at [172, 151] on input "Tags : Entertainment Movies" at bounding box center [218, 151] width 93 height 10
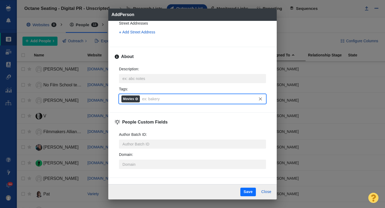
scroll to position [192, 0]
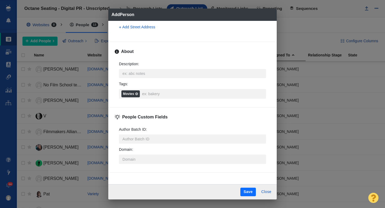
click at [247, 194] on button "Save" at bounding box center [248, 192] width 16 height 9
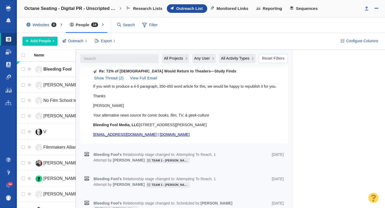
scroll to position [829, 0]
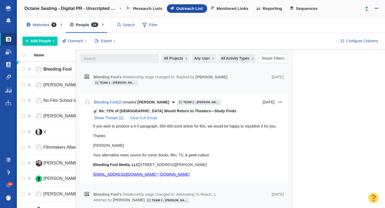
click at [160, 114] on button "View Full Email" at bounding box center [143, 118] width 33 height 9
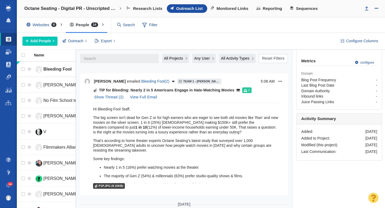
scroll to position [0, 0]
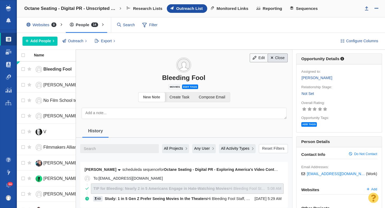
click at [279, 59] on link "Close" at bounding box center [278, 57] width 20 height 9
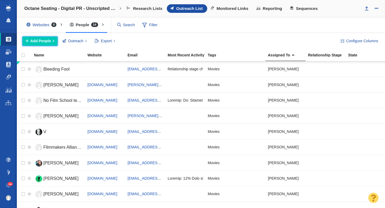
click at [46, 40] on span "Add People" at bounding box center [40, 41] width 21 height 6
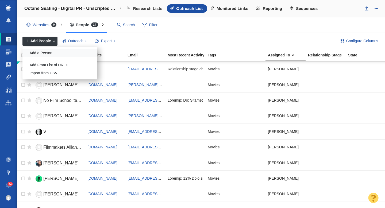
click at [47, 51] on div "Add a Person" at bounding box center [59, 53] width 75 height 8
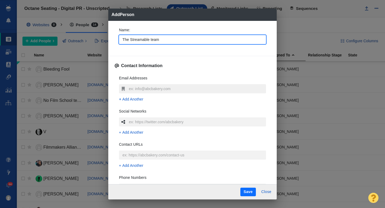
click at [133, 88] on input "text" at bounding box center [197, 88] width 138 height 9
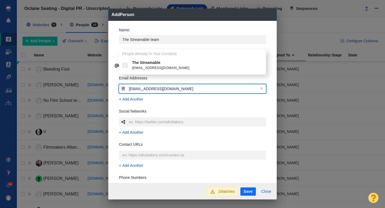
click at [144, 64] on p "The Streamable" at bounding box center [196, 63] width 129 height 6
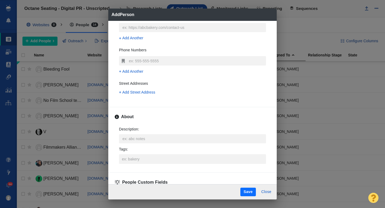
scroll to position [169, 0]
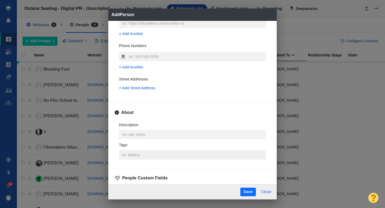
click at [136, 155] on input "Tags :" at bounding box center [193, 155] width 144 height 10
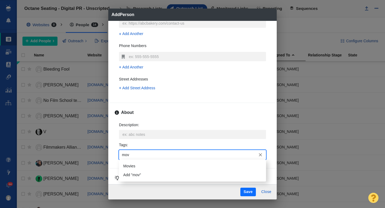
click at [137, 168] on li "Movies" at bounding box center [192, 166] width 147 height 9
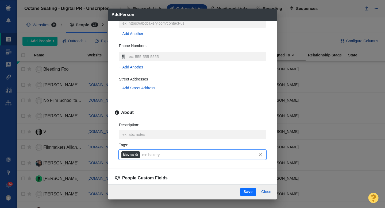
click at [242, 194] on button "Save" at bounding box center [248, 192] width 16 height 9
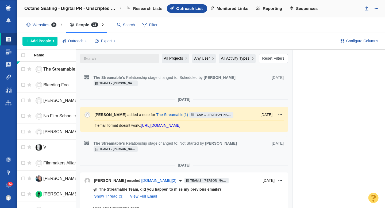
scroll to position [1446, 0]
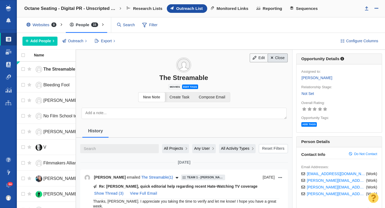
click at [282, 57] on link "Close" at bounding box center [278, 57] width 20 height 9
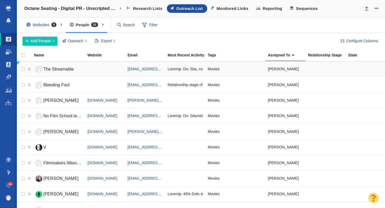
click at [60, 68] on span "The Streamable" at bounding box center [58, 69] width 30 height 5
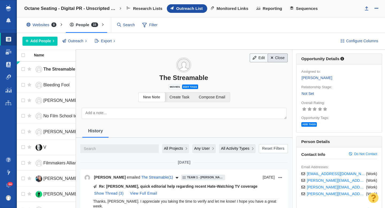
click at [278, 56] on link "Close" at bounding box center [278, 57] width 20 height 9
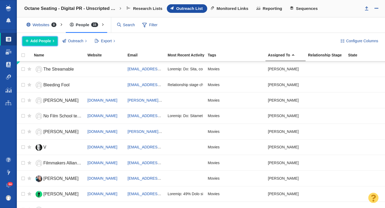
click at [40, 44] on button "Add People" at bounding box center [39, 41] width 35 height 9
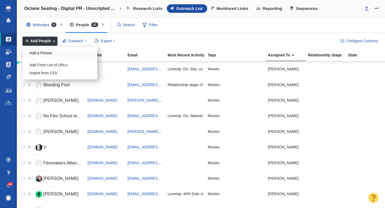
click at [48, 51] on div "Add a Person" at bounding box center [59, 53] width 75 height 8
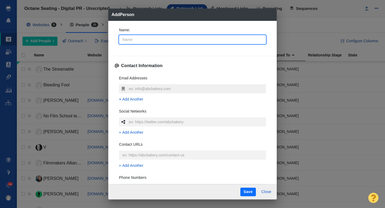
type textarea "x"
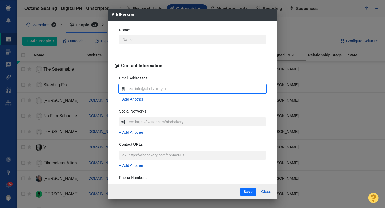
click at [138, 89] on input "text" at bounding box center [197, 88] width 138 height 9
type input "matt@thestreamable.com"
type textarea "x"
type input "matt@thestreamable.com"
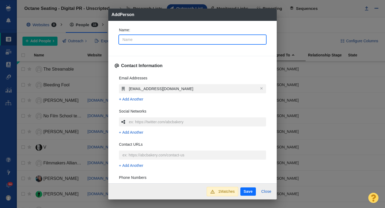
click at [137, 41] on input "Name :" at bounding box center [192, 39] width 147 height 9
type input "M"
type textarea "x"
type input "Ma"
type textarea "x"
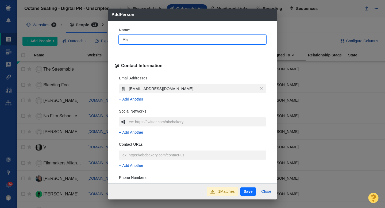
type input "Mat"
type textarea "x"
type input "Matt"
type textarea "x"
type input "Matt"
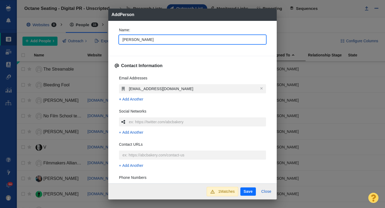
click at [115, 49] on div "Name : Matt" at bounding box center [193, 37] width 156 height 29
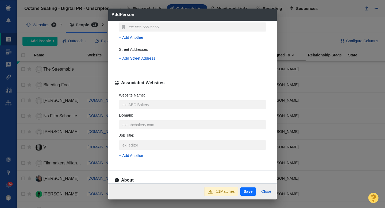
scroll to position [163, 0]
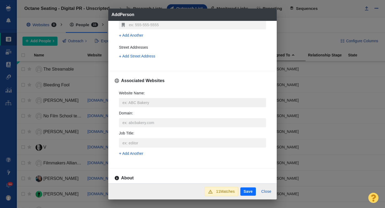
click at [127, 102] on input "Website Name :" at bounding box center [192, 102] width 147 height 9
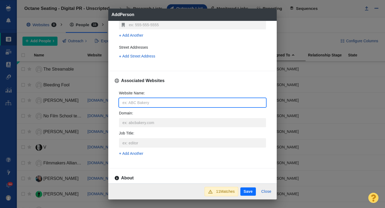
type input "t"
type textarea "x"
type input "th"
type textarea "x"
type input "the"
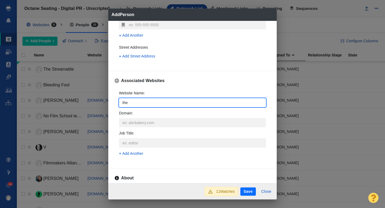
type textarea "x"
type input "thes"
type textarea "x"
type input "thest"
type textarea "x"
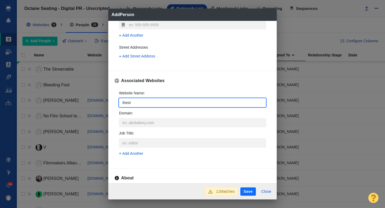
type input "thestr"
type textarea "x"
type input "thestre"
type textarea "x"
type input "thestrea"
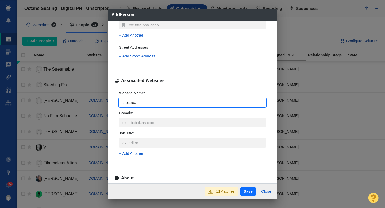
type textarea "x"
type input "thestream"
type textarea "x"
type input "thestreama"
type textarea "x"
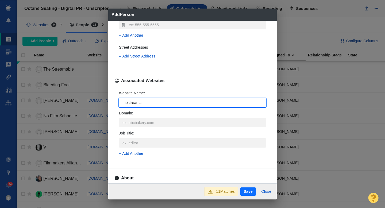
type input "thestreamab"
type textarea "x"
type input "thestreamabl"
type textarea "x"
type input "thestreamable"
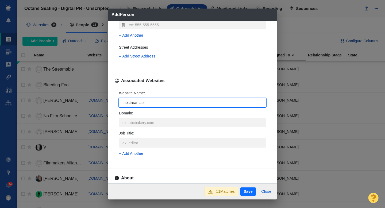
type textarea "x"
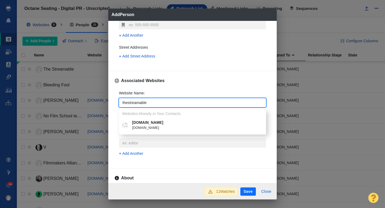
type input "thestreamable"
click at [142, 127] on span "thestreamable.com" at bounding box center [196, 127] width 129 height 5
type textarea "x"
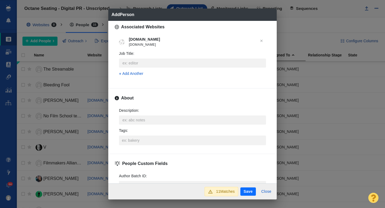
scroll to position [223, 0]
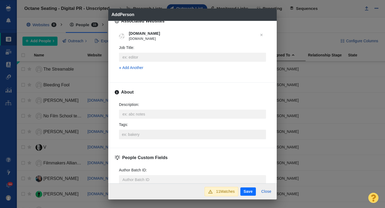
click at [132, 133] on input "Tags :" at bounding box center [193, 135] width 144 height 10
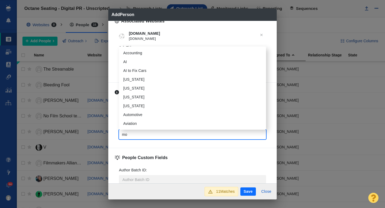
type input "mov"
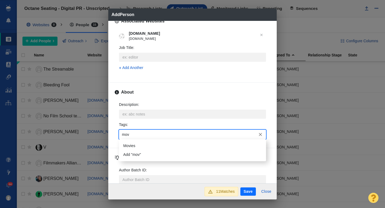
click at [136, 148] on li "Movies" at bounding box center [192, 145] width 147 height 9
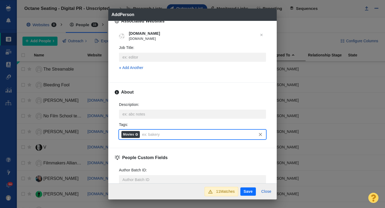
click at [244, 195] on button "Save" at bounding box center [248, 191] width 16 height 9
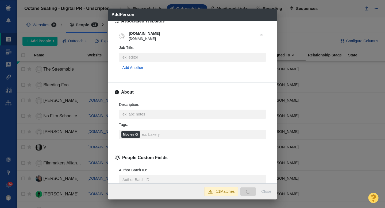
type textarea "x"
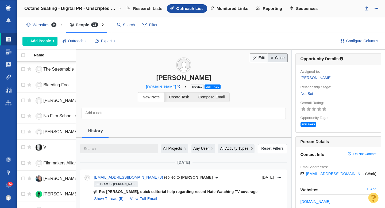
click at [278, 57] on link "Close" at bounding box center [278, 57] width 20 height 9
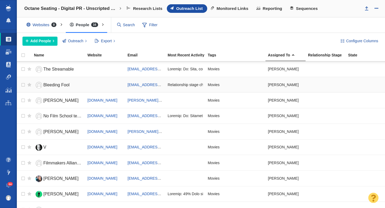
click at [60, 86] on span "Bleeding Fool" at bounding box center [56, 85] width 26 height 5
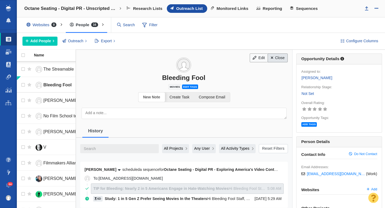
click at [282, 60] on link "Close" at bounding box center [278, 57] width 20 height 9
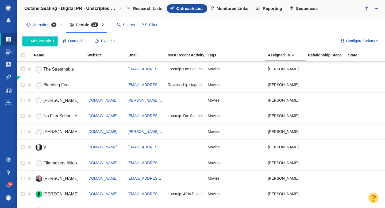
click at [43, 43] on span "Add People" at bounding box center [40, 41] width 21 height 6
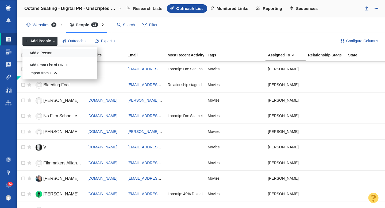
click at [45, 56] on div "Add a Person" at bounding box center [59, 53] width 75 height 8
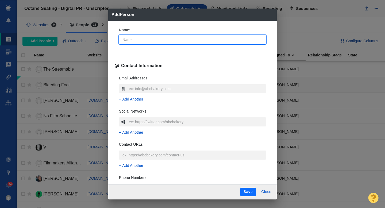
type input "C"
type textarea "x"
type input "Co"
type textarea "x"
type input "Col"
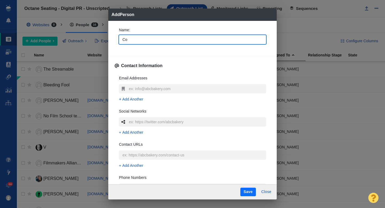
type textarea "x"
type input "Coli"
type textarea "x"
type input "Colin"
type textarea "x"
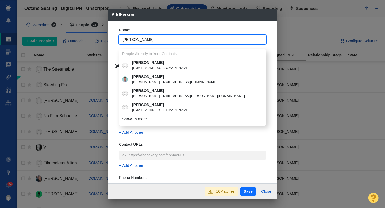
type input "Colin"
click at [113, 43] on div "Name : Colin People Already in Your Contacts Colin ccampo@gannett.com Colin Cam…" at bounding box center [192, 102] width 168 height 163
type textarea "x"
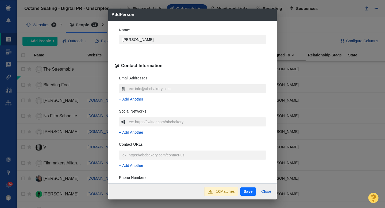
click at [138, 88] on input "text" at bounding box center [197, 88] width 138 height 9
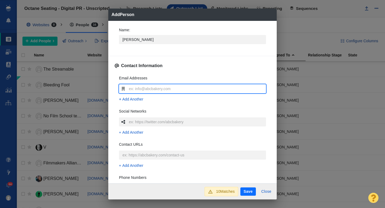
type input "colin@nscreenmedia.com"
type textarea "x"
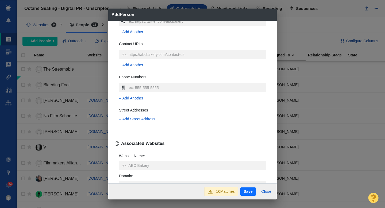
scroll to position [110, 0]
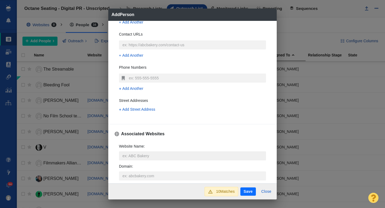
type input "colin@nscreenmedia.com"
click at [132, 155] on input "Website Name :" at bounding box center [192, 155] width 147 height 9
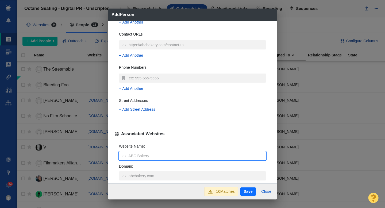
type input "n"
type textarea "x"
type input "ns"
type textarea "x"
type input "nsc"
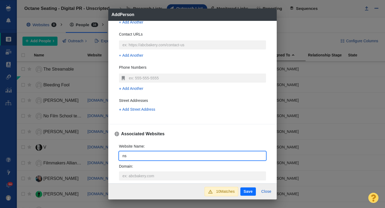
type textarea "x"
type input "nscr"
type textarea "x"
type input "nscre"
type textarea "x"
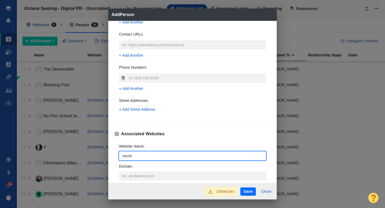
type input "nscree"
type textarea "x"
type input "nscreen"
type textarea "x"
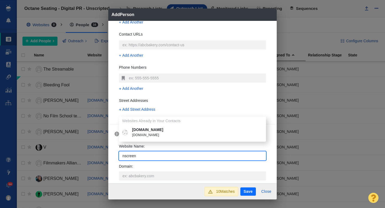
type input "nscreen"
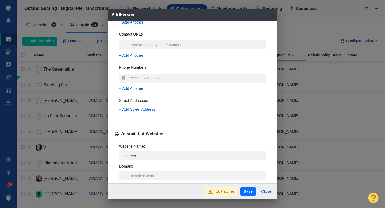
click at [157, 131] on p "nscreenmedia.com" at bounding box center [196, 130] width 129 height 6
type textarea "x"
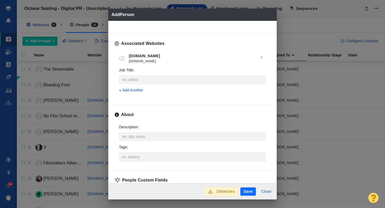
scroll to position [204, 0]
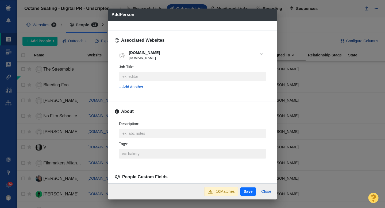
click at [141, 154] on input "Tags :" at bounding box center [193, 154] width 144 height 10
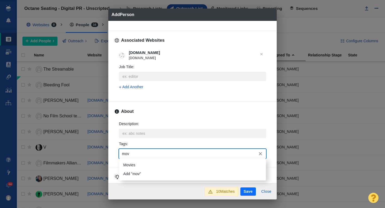
type input "movi"
click at [140, 161] on li "Movies" at bounding box center [192, 165] width 147 height 9
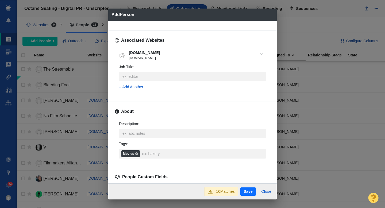
click at [247, 192] on button "Save" at bounding box center [248, 191] width 16 height 9
type textarea "x"
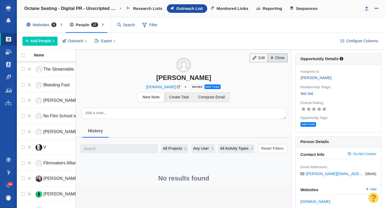
click at [285, 57] on link "Close" at bounding box center [278, 57] width 20 height 9
